Goal: Find contact information: Find contact information

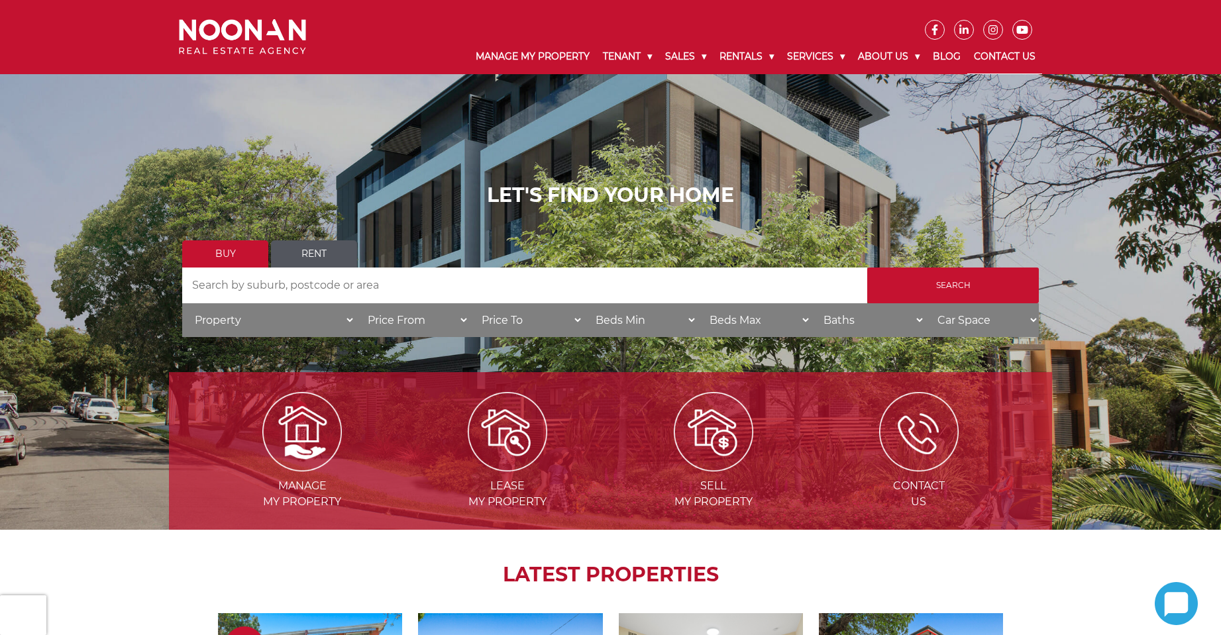
click at [981, 54] on link "Contact Us" at bounding box center [1004, 57] width 75 height 34
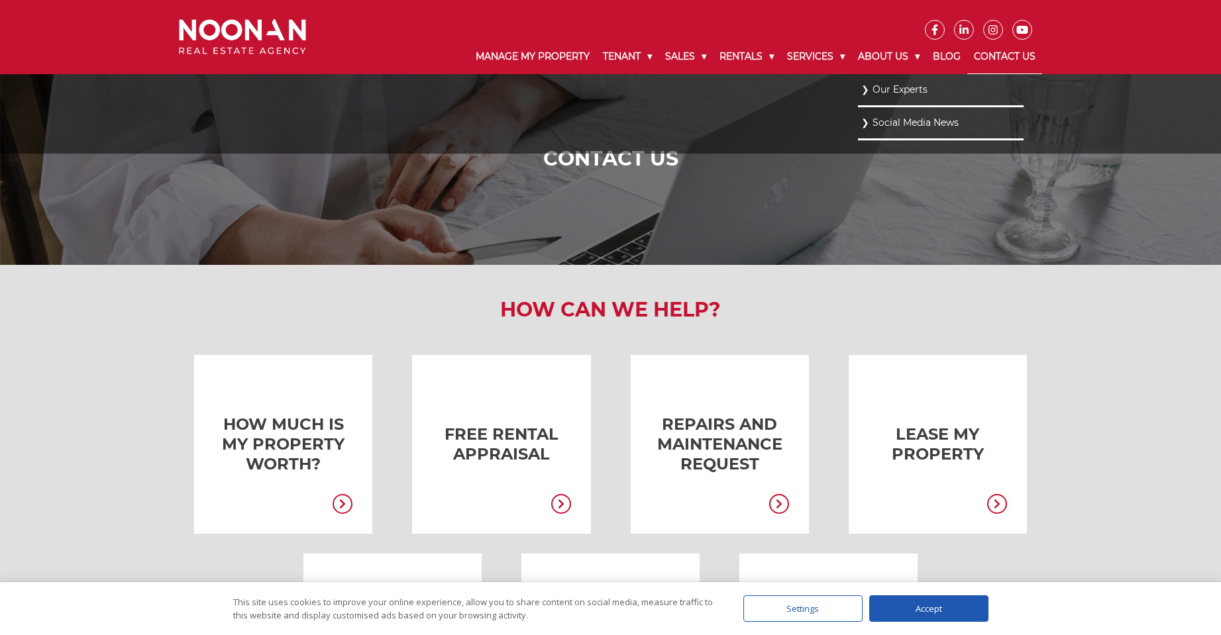
click at [885, 88] on link "Our Experts" at bounding box center [940, 90] width 159 height 18
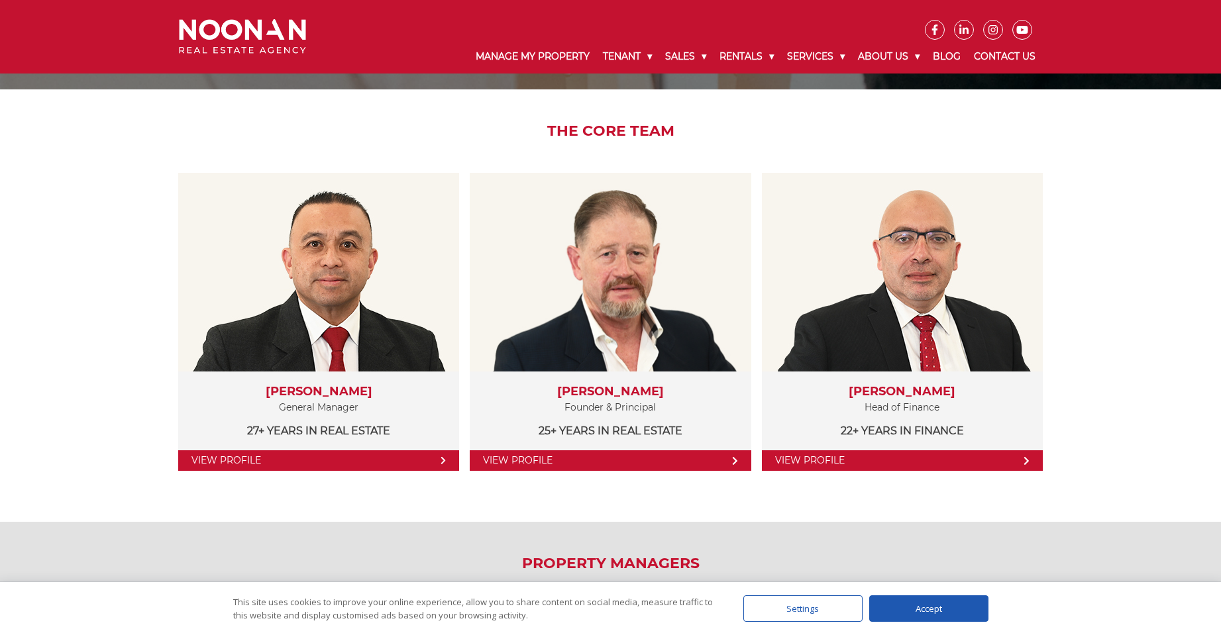
scroll to position [132, 0]
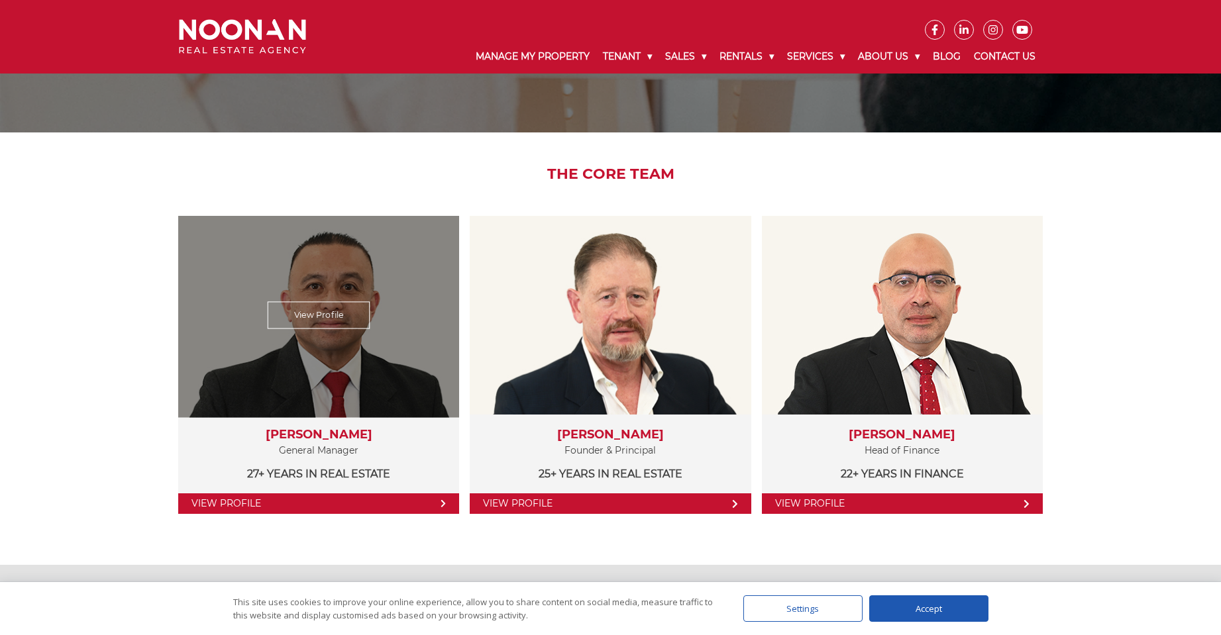
click at [434, 502] on link "View Profile" at bounding box center [318, 503] width 281 height 21
